Goal: Information Seeking & Learning: Learn about a topic

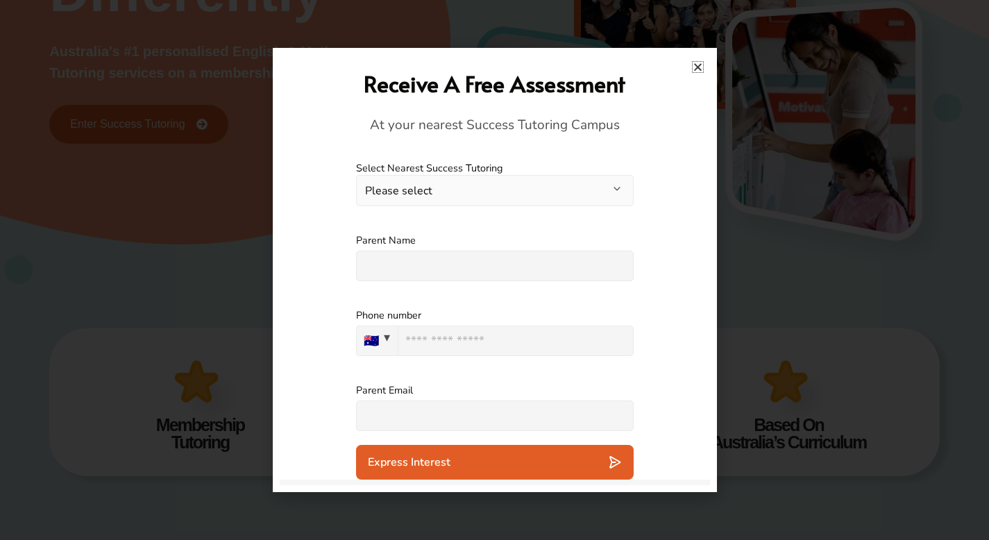
scroll to position [337, 0]
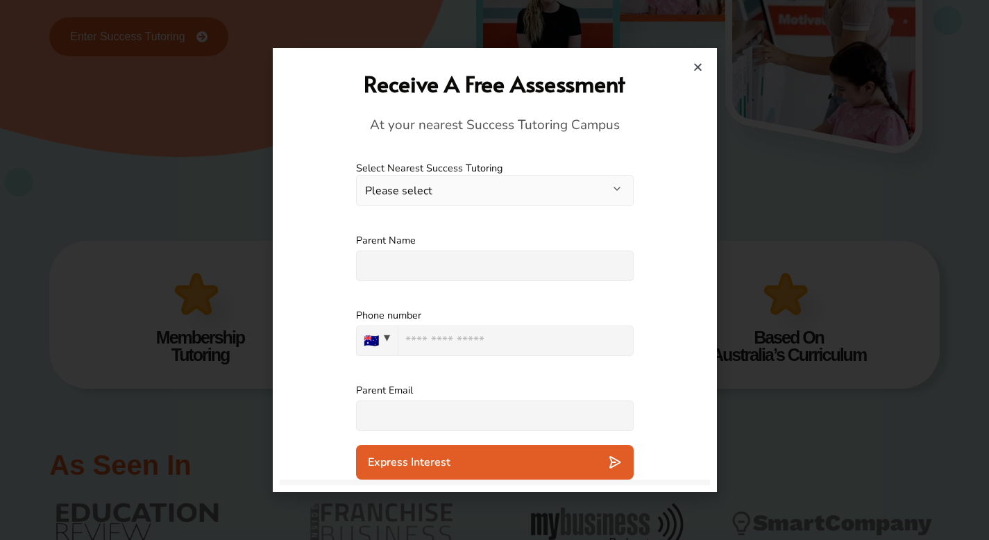
click at [553, 189] on button "Please select" at bounding box center [495, 190] width 278 height 31
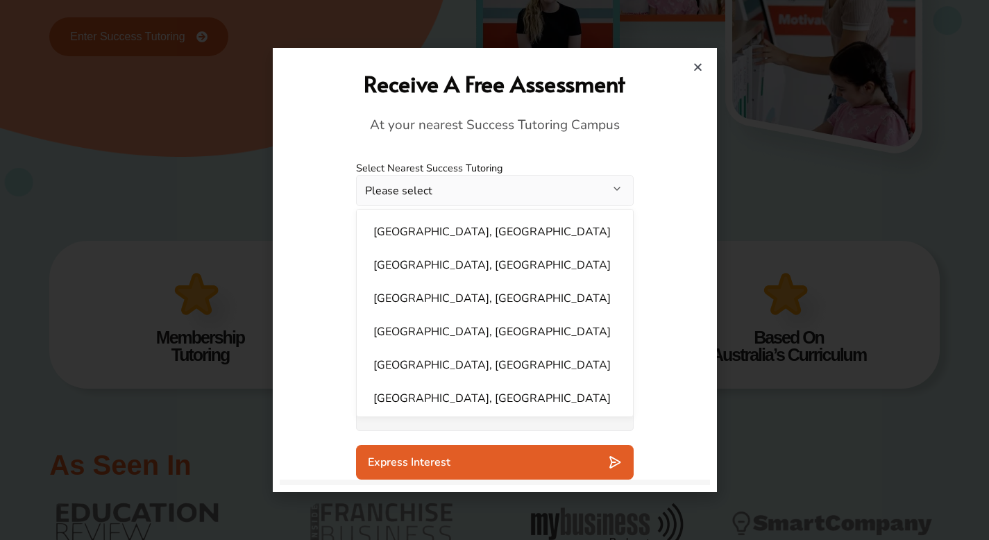
click at [553, 189] on button "Please select" at bounding box center [495, 190] width 278 height 31
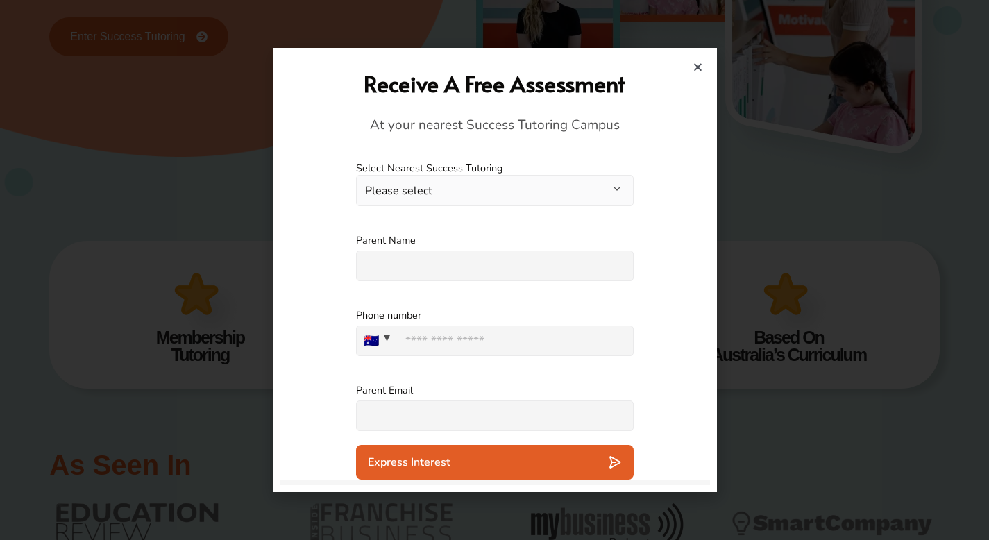
click at [553, 162] on label "Select Nearest Success Tutoring" at bounding box center [495, 168] width 278 height 13
click at [697, 65] on icon "Close" at bounding box center [698, 67] width 10 height 10
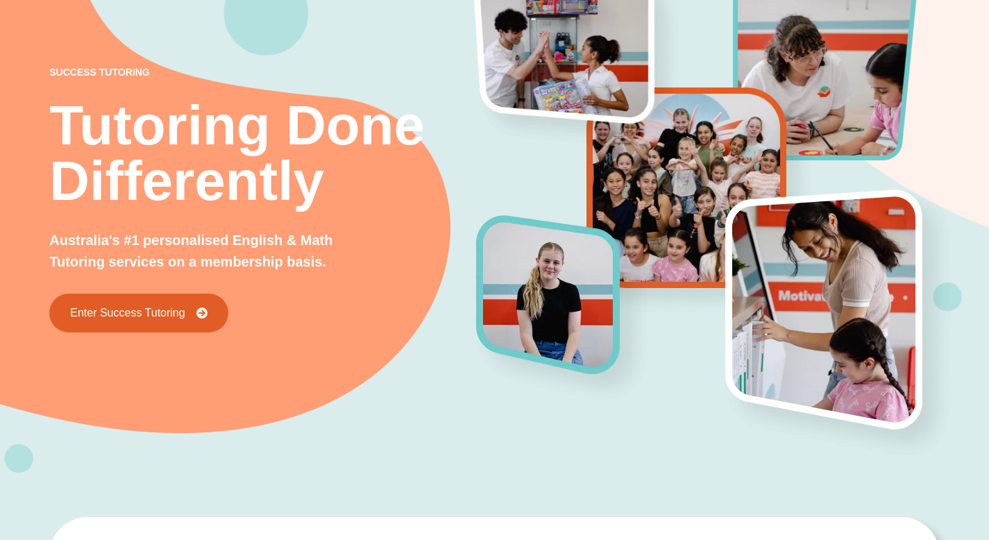
scroll to position [0, 0]
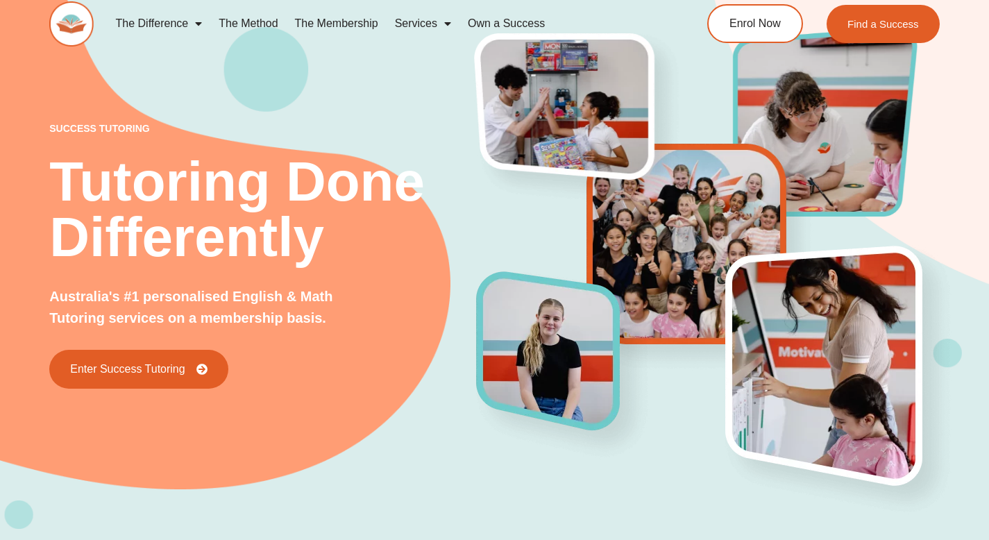
click at [679, 121] on div at bounding box center [699, 256] width 445 height 278
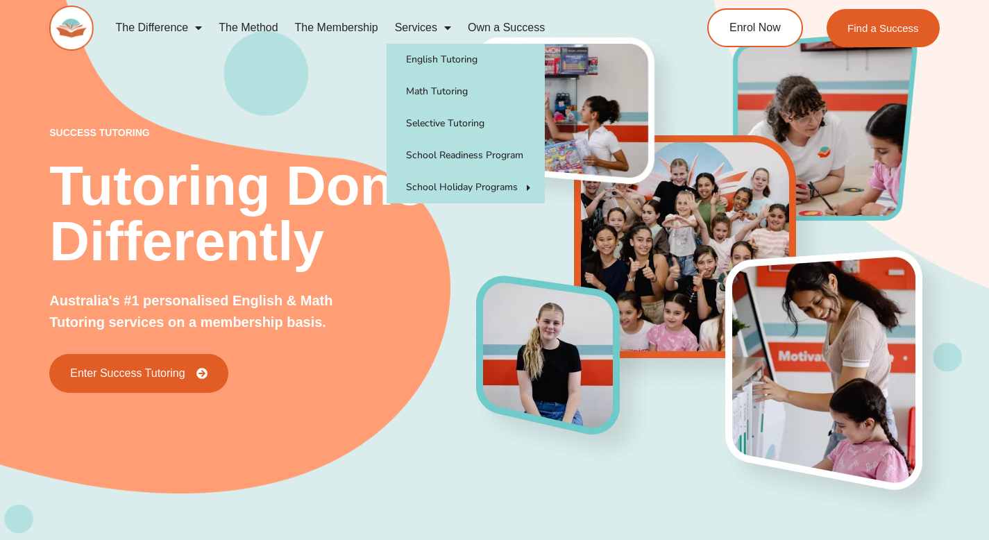
click at [418, 34] on link "Services" at bounding box center [423, 28] width 73 height 32
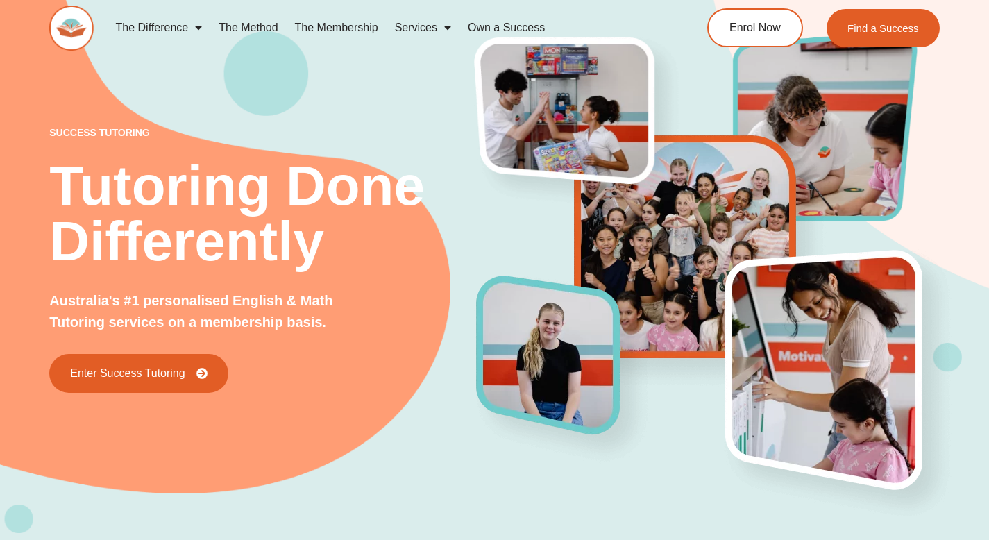
click at [418, 34] on link "Services" at bounding box center [423, 28] width 73 height 32
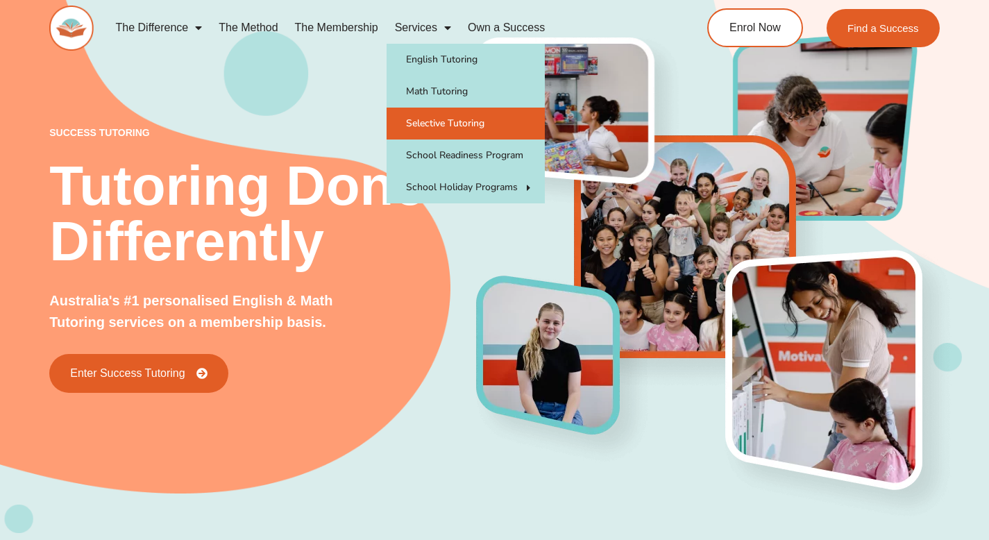
click at [463, 119] on link "Selective Tutoring" at bounding box center [466, 124] width 158 height 32
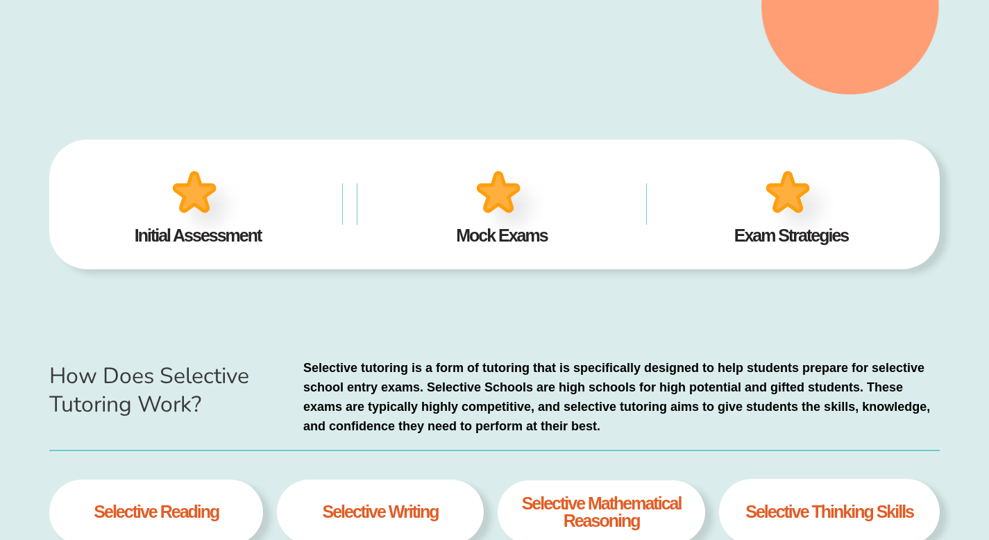
scroll to position [435, 0]
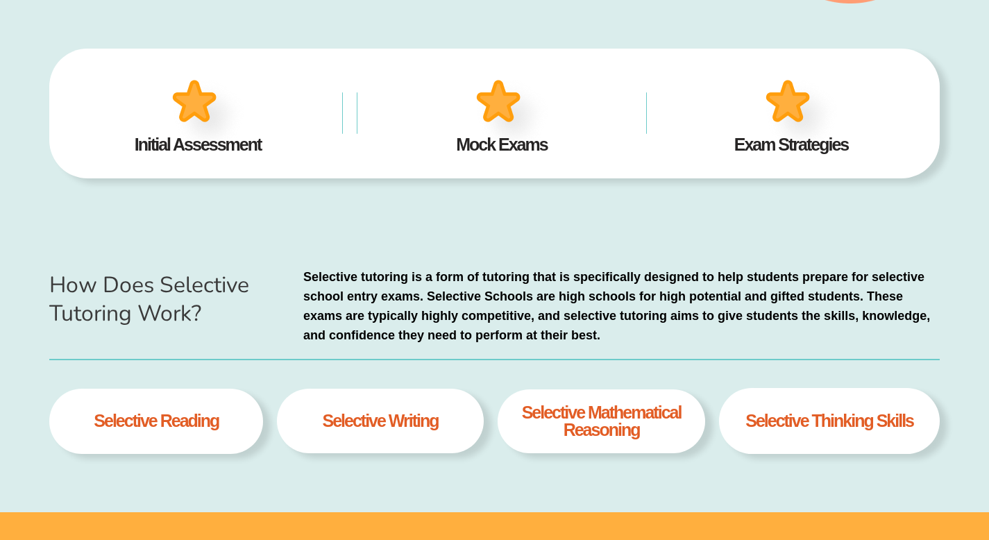
click at [462, 116] on div at bounding box center [501, 97] width 107 height 49
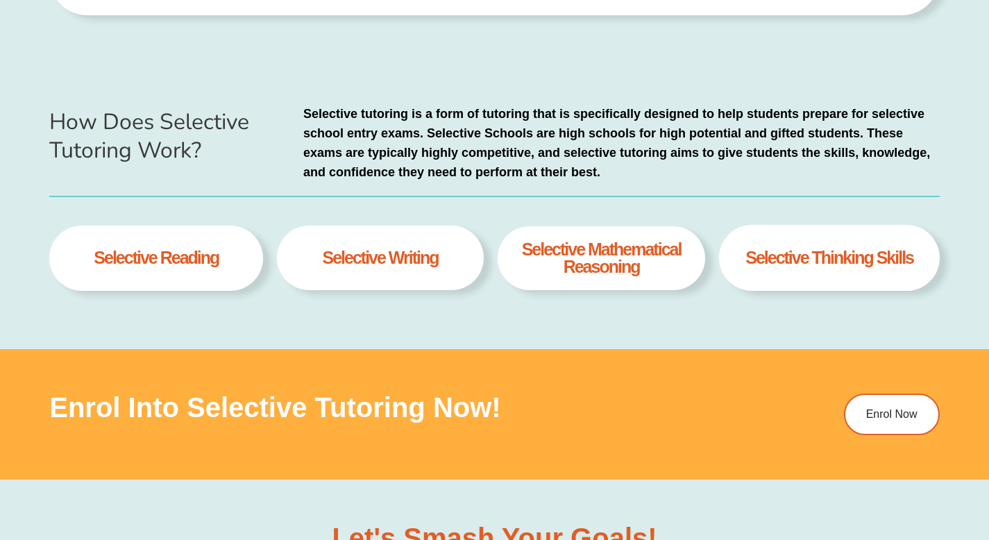
scroll to position [614, 0]
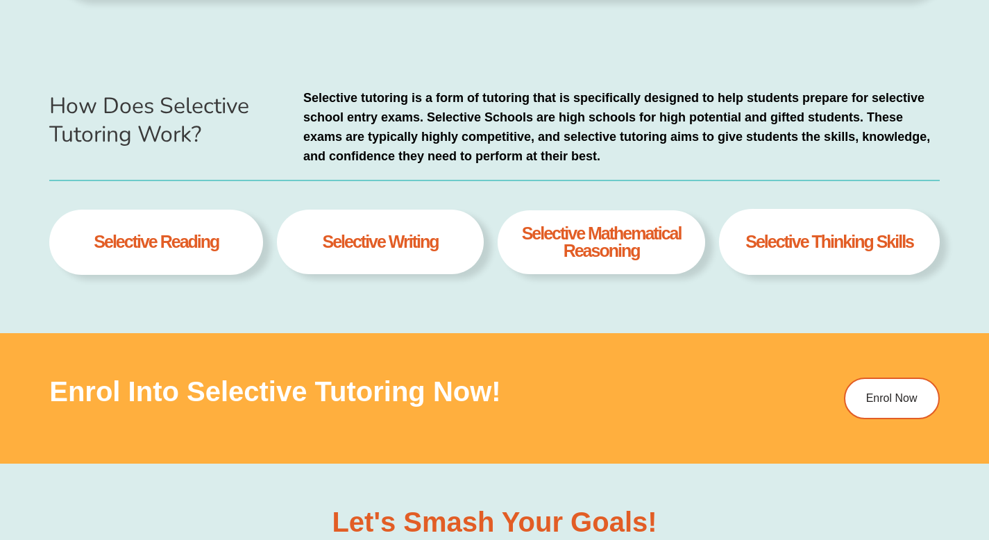
click at [323, 140] on p "Selective tutoring is a form of tutoring that is specifically designed to help …" at bounding box center [621, 127] width 637 height 78
click at [353, 178] on div "How Does Selective Tutoring Work? Selective tutoring is a form of tutoring that…" at bounding box center [494, 188] width 891 height 289
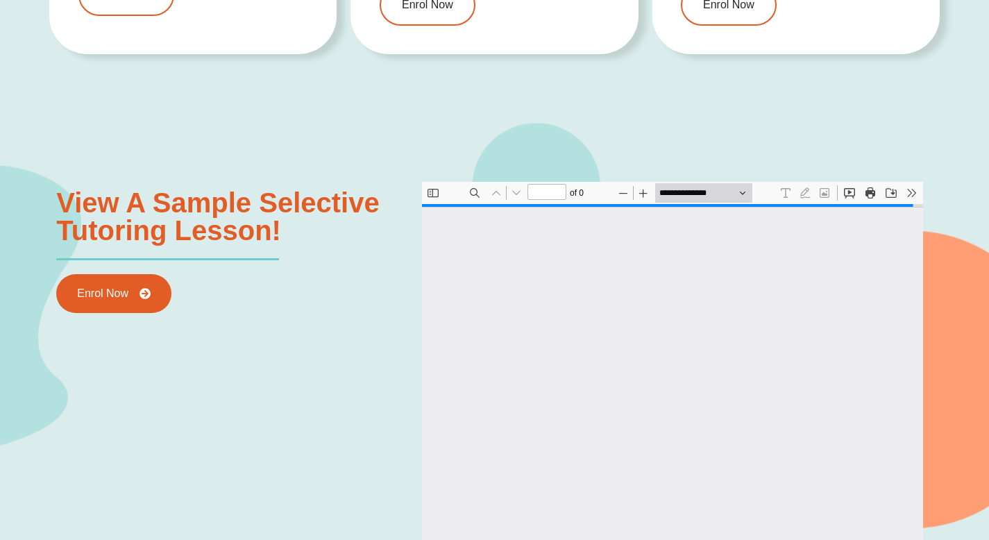
scroll to position [7, 0]
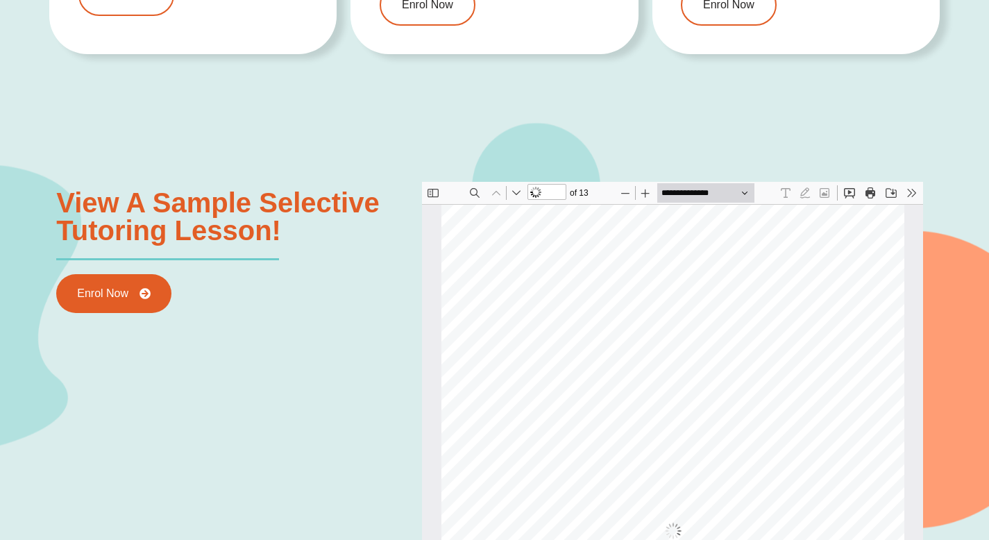
click at [333, 204] on h3 "View a sample selective Tutoring lesson!" at bounding box center [227, 217] width 342 height 56
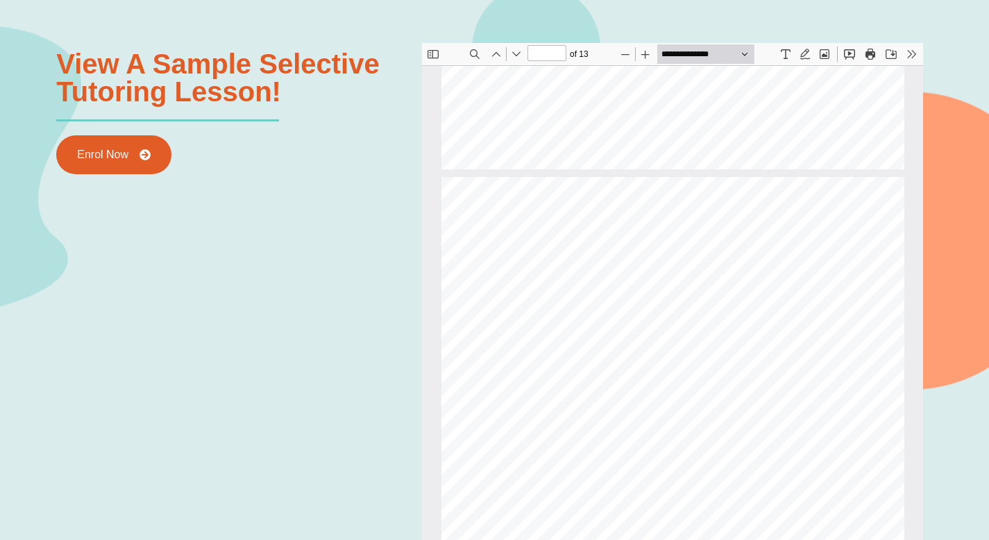
scroll to position [3339, 0]
click at [593, 104] on div "Selective Schools by State 06 t NSW: Partially Selective Schools: Alexandria Pa…" at bounding box center [672, 246] width 463 height 654
click at [593, 104] on div "Selective Schools by State 07 NSW: Partially Selective Schools: Sefton High Sch…" at bounding box center [672, 280] width 463 height 654
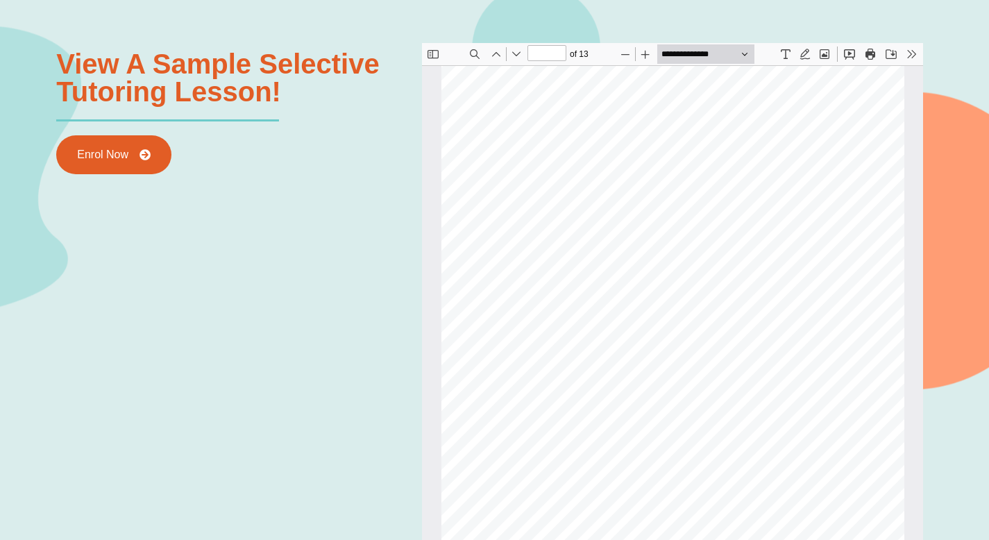
click at [593, 104] on div "Selective Schools by State 07 NSW: Partially Selective Schools: Sefton High Sch…" at bounding box center [672, 280] width 463 height 654
type input "**"
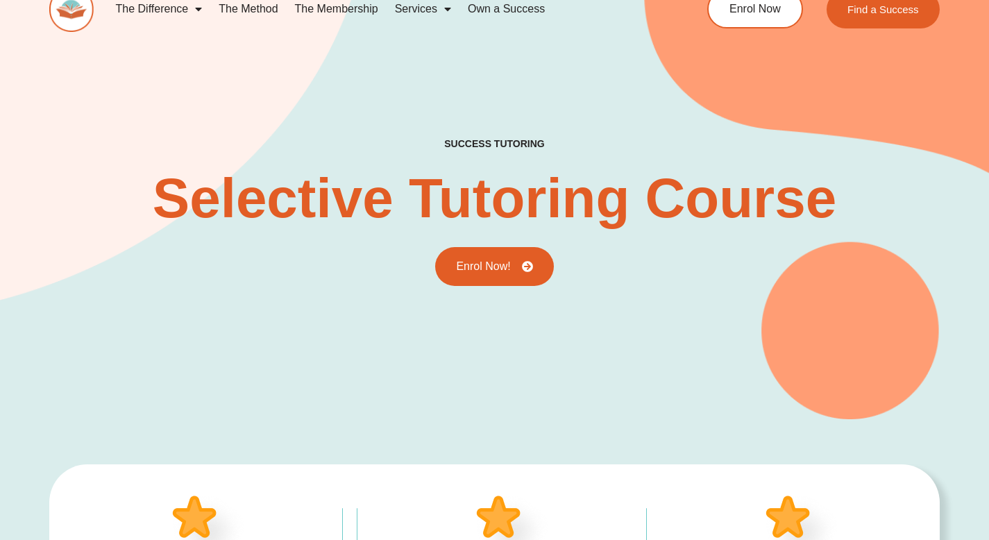
scroll to position [0, 0]
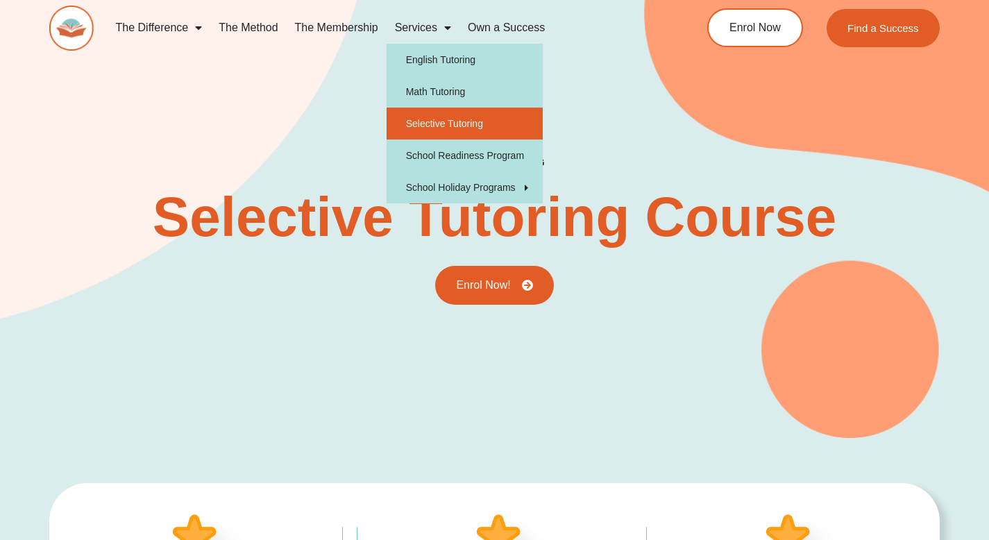
click at [478, 26] on link "Own a Success" at bounding box center [507, 28] width 94 height 32
